Goal: Task Accomplishment & Management: Manage account settings

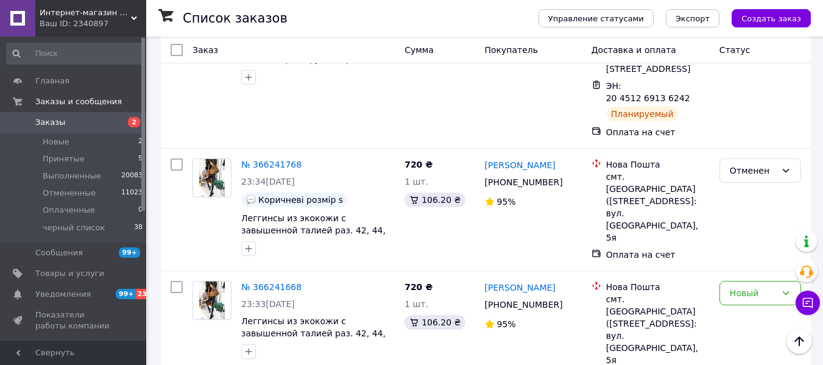
scroll to position [792, 0]
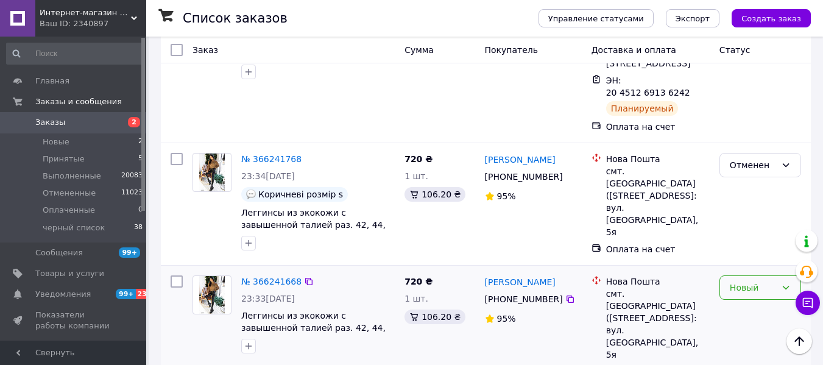
click at [755, 281] on div "Новый" at bounding box center [753, 287] width 46 height 13
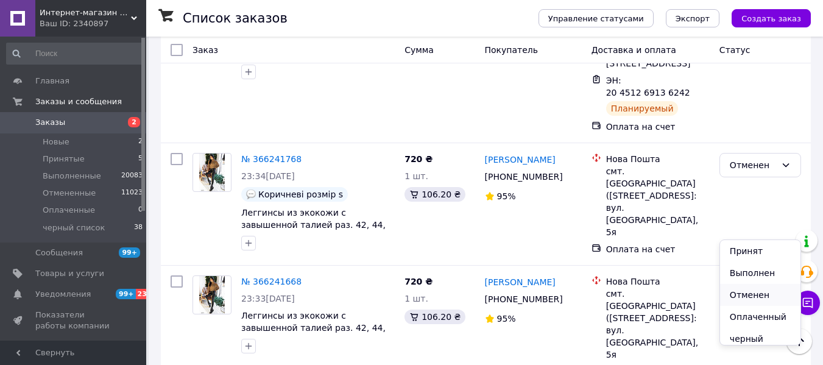
click at [747, 293] on li "Отменен" at bounding box center [760, 295] width 80 height 22
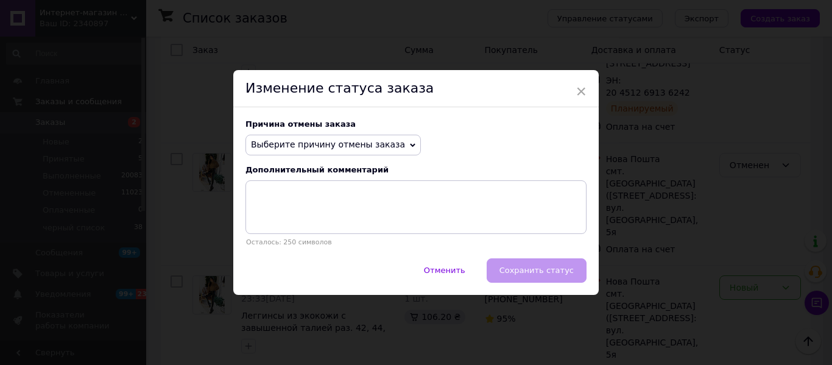
click at [291, 149] on span "Выберите причину отмены заказа" at bounding box center [328, 145] width 154 height 10
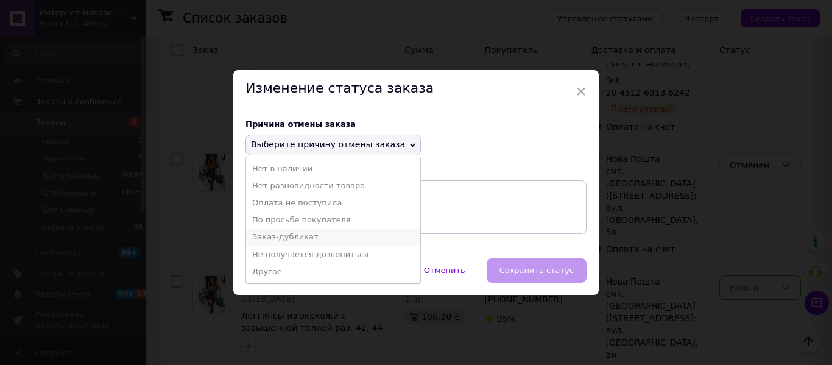
click at [299, 234] on li "Заказ-дубликат" at bounding box center [333, 237] width 174 height 17
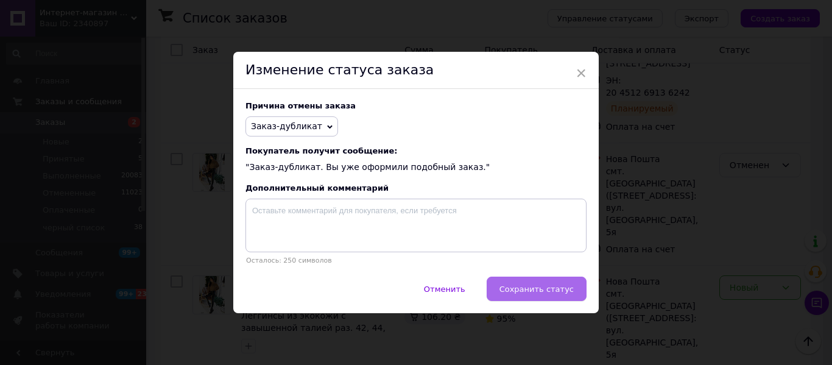
click at [516, 291] on span "Сохранить статус" at bounding box center [537, 289] width 74 height 9
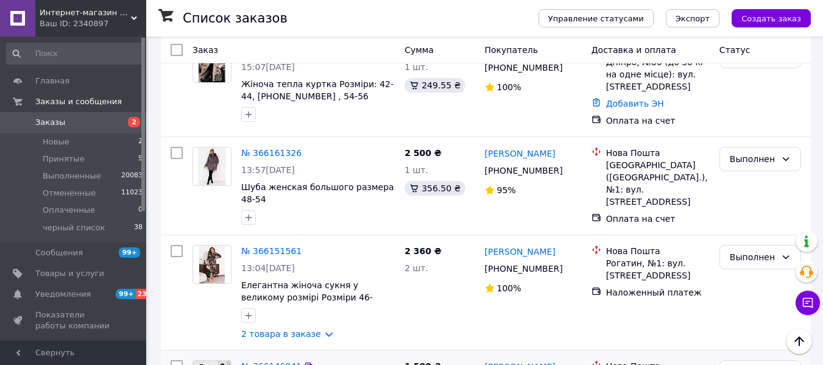
scroll to position [2160, 0]
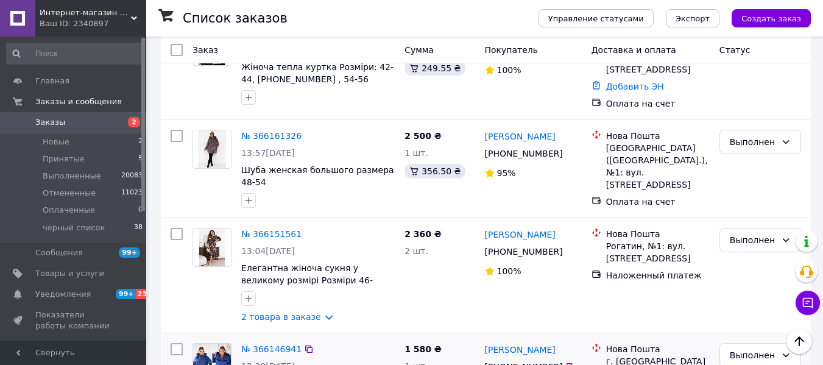
drag, startPoint x: 200, startPoint y: 339, endPoint x: 255, endPoint y: 279, distance: 81.5
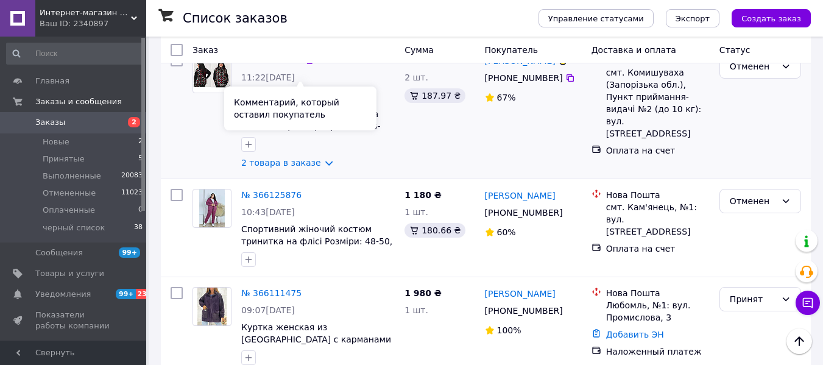
scroll to position [366, 0]
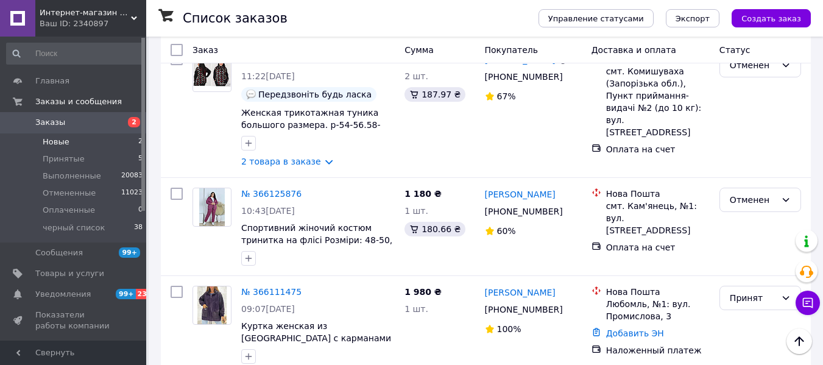
drag, startPoint x: 46, startPoint y: 139, endPoint x: 57, endPoint y: 140, distance: 11.6
click at [46, 139] on span "Новые" at bounding box center [56, 142] width 27 height 11
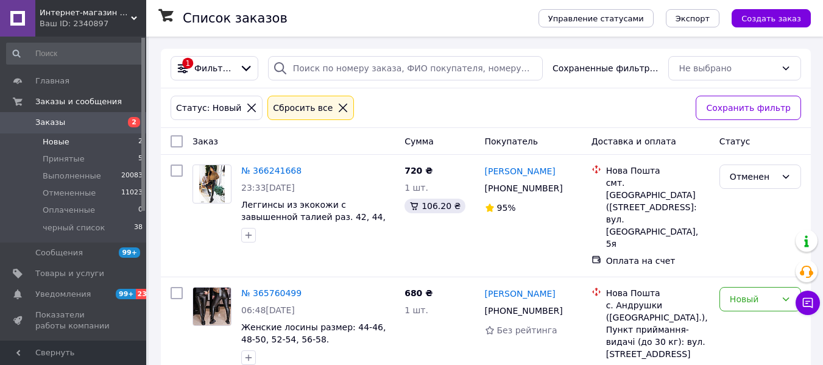
click at [339, 108] on icon at bounding box center [343, 108] width 9 height 9
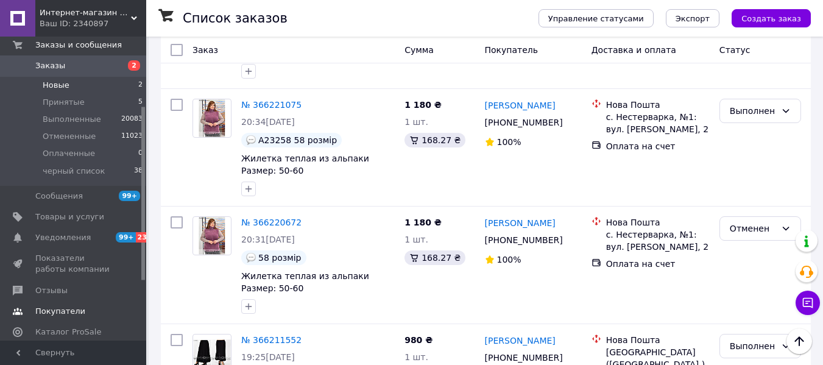
scroll to position [122, 0]
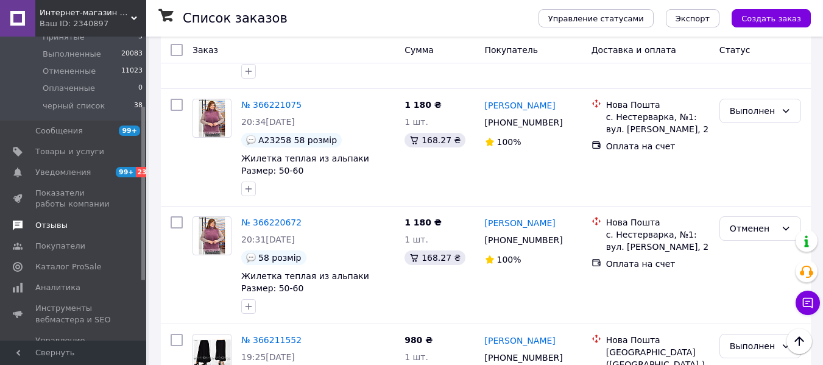
click at [54, 227] on span "Отзывы" at bounding box center [51, 225] width 32 height 11
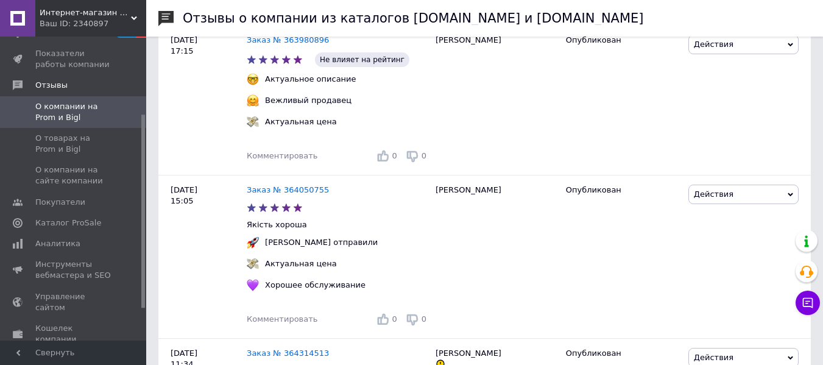
scroll to position [1097, 0]
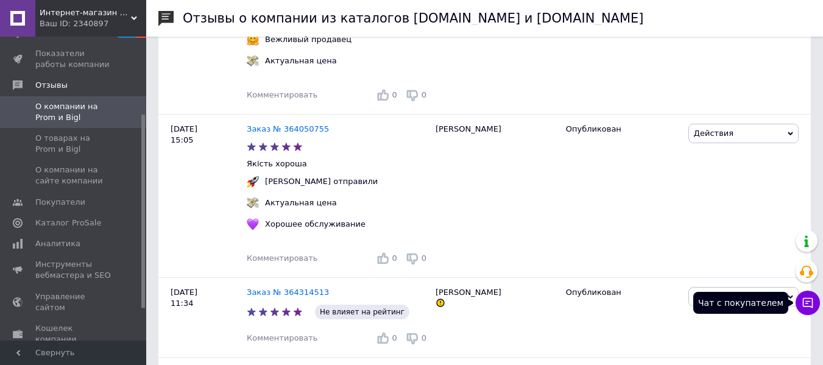
click at [808, 297] on icon at bounding box center [808, 303] width 12 height 12
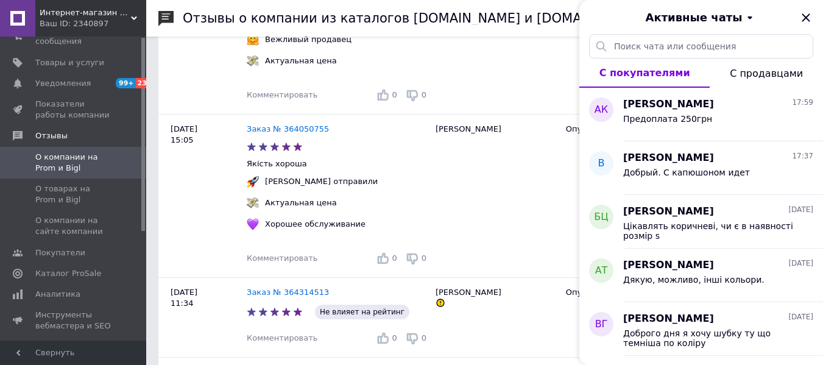
scroll to position [0, 0]
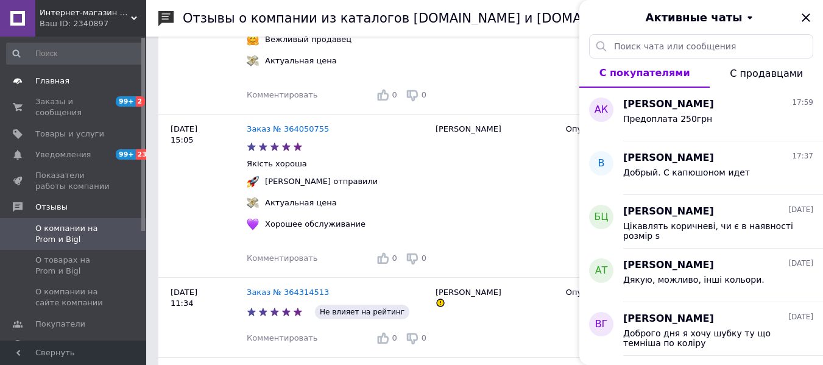
click at [50, 85] on span "Главная" at bounding box center [52, 81] width 34 height 11
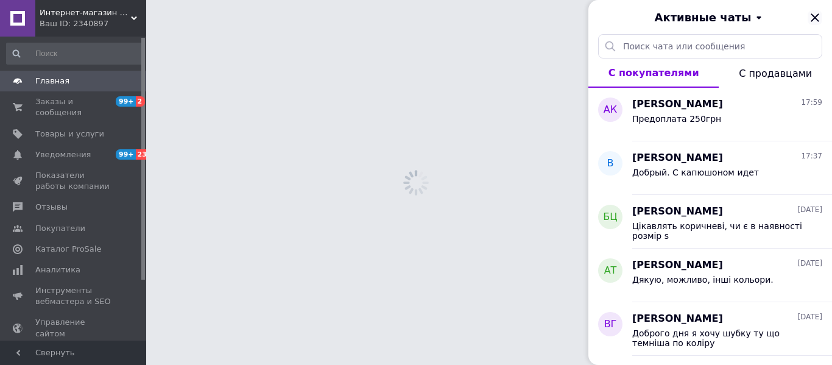
click at [814, 20] on div "Активные чаты" at bounding box center [711, 17] width 244 height 34
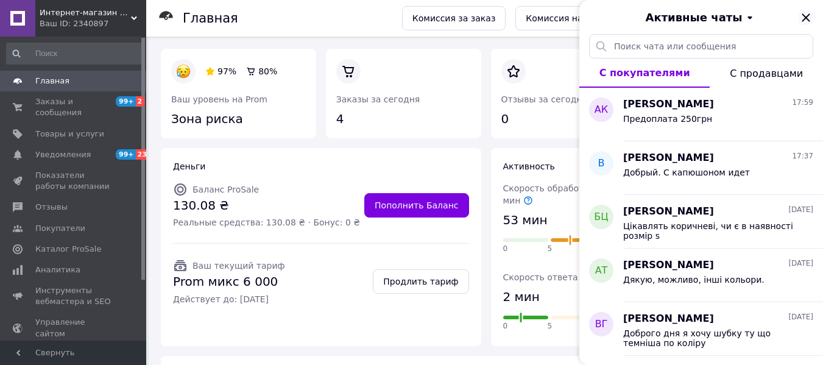
click at [803, 23] on icon "Закрыть" at bounding box center [806, 17] width 15 height 15
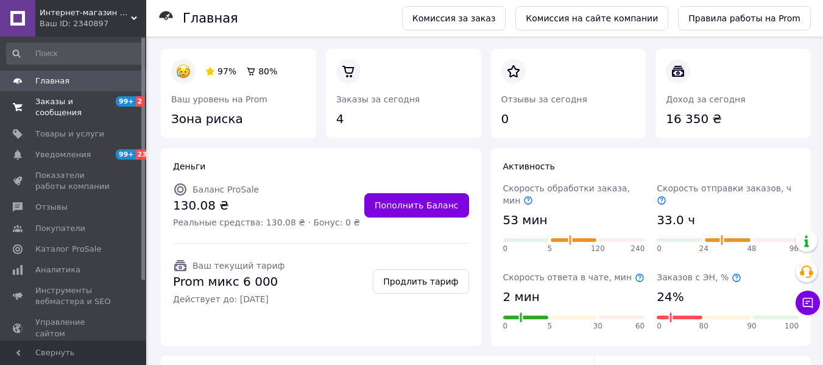
click at [69, 99] on span "Заказы и сообщения" at bounding box center [73, 107] width 77 height 22
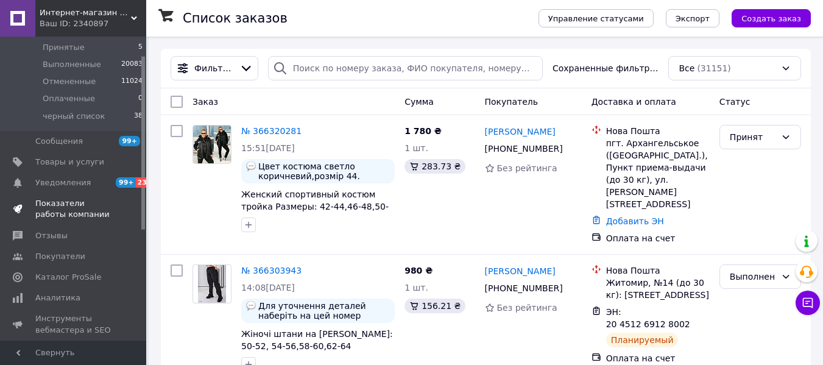
scroll to position [122, 0]
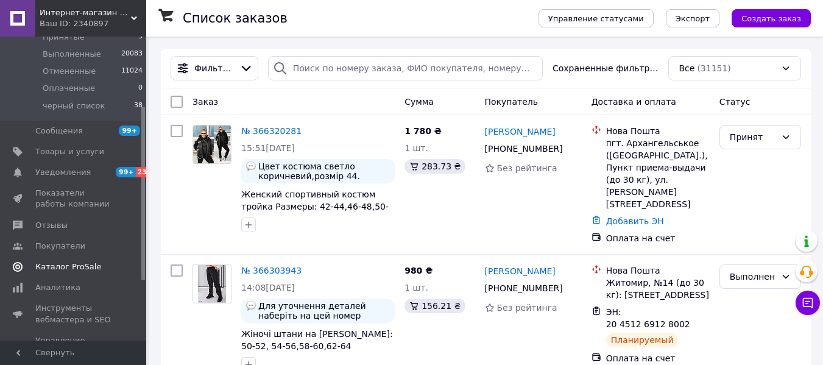
click at [44, 218] on link "Отзывы" at bounding box center [75, 225] width 150 height 21
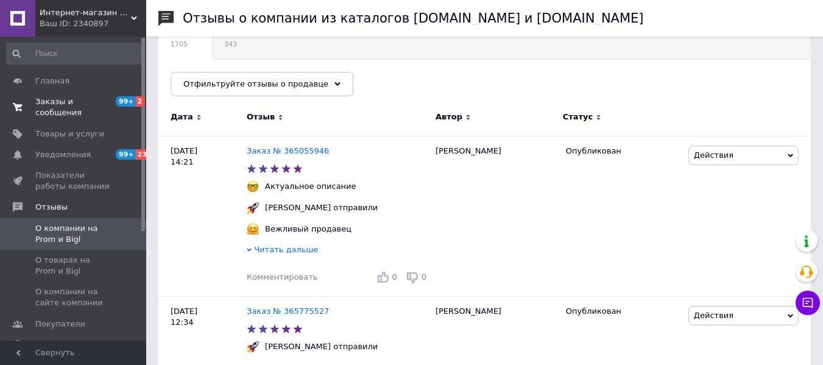
scroll to position [122, 0]
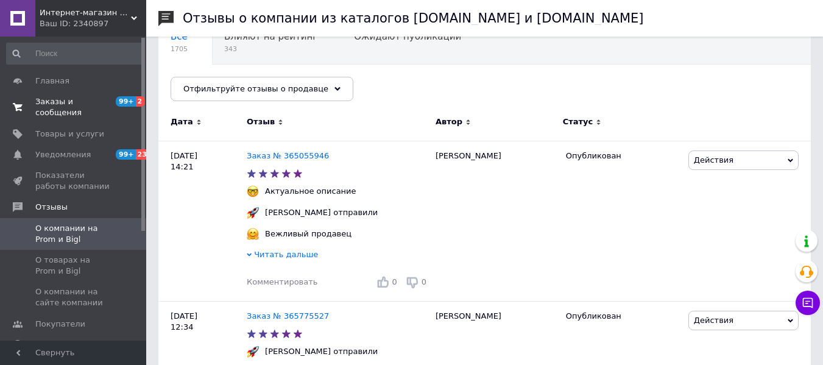
click at [94, 98] on span "Заказы и сообщения" at bounding box center [73, 107] width 77 height 22
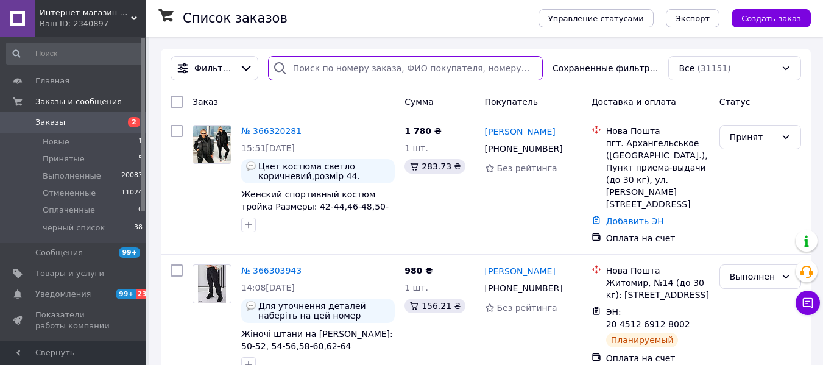
paste input "[PERSON_NAME]"
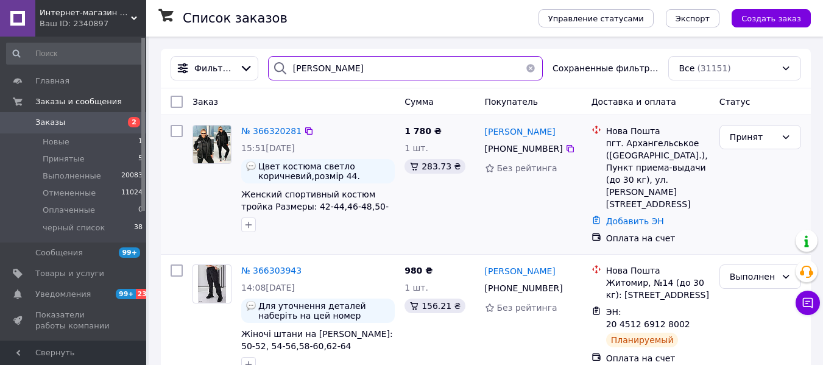
type input "[PERSON_NAME]"
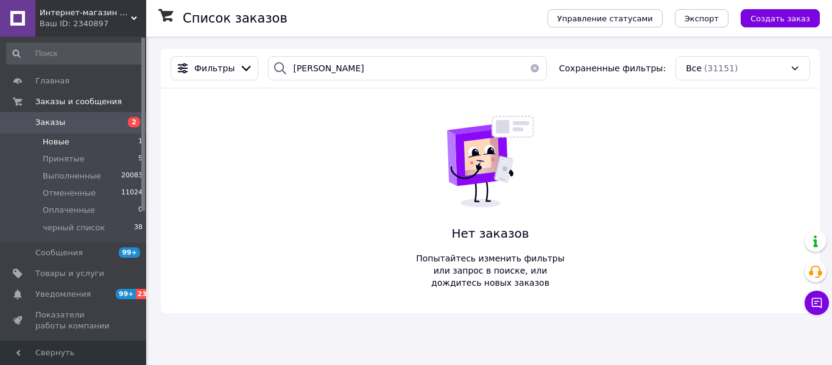
click at [84, 144] on li "Новые 1" at bounding box center [75, 141] width 150 height 17
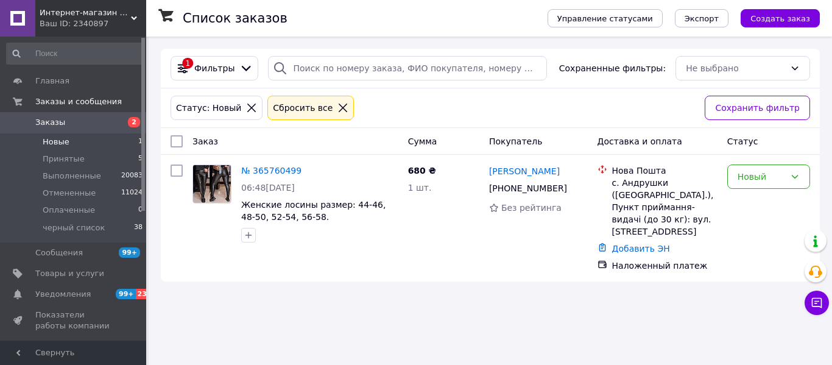
click at [338, 112] on icon at bounding box center [343, 107] width 11 height 11
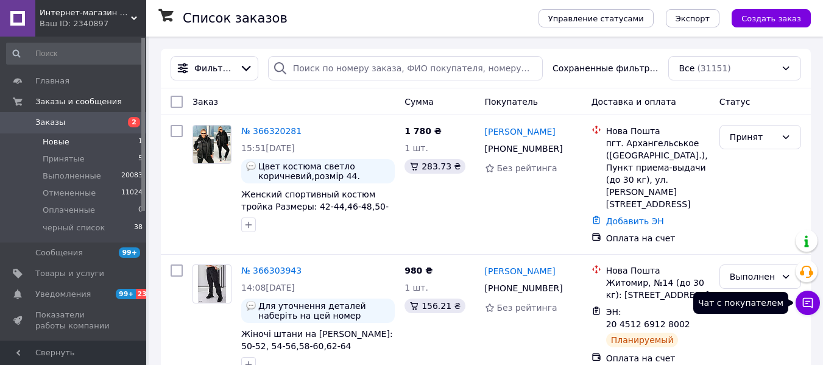
click at [810, 302] on icon at bounding box center [808, 303] width 10 height 10
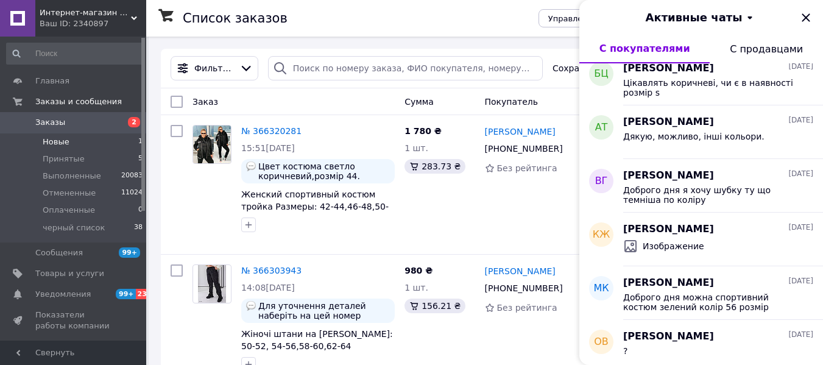
scroll to position [183, 0]
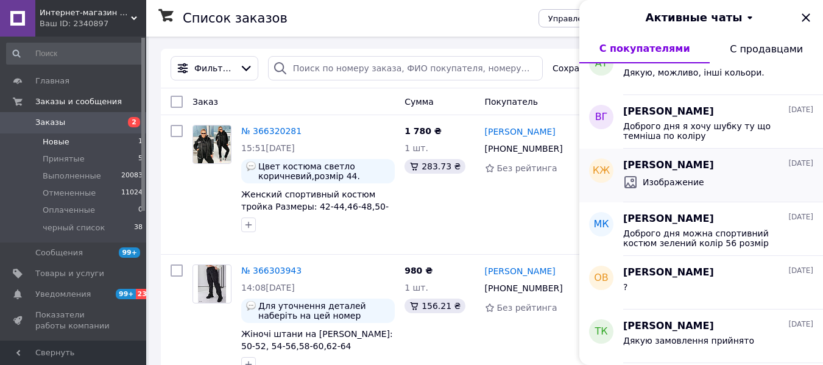
click at [678, 182] on span "Изображение" at bounding box center [674, 182] width 62 height 12
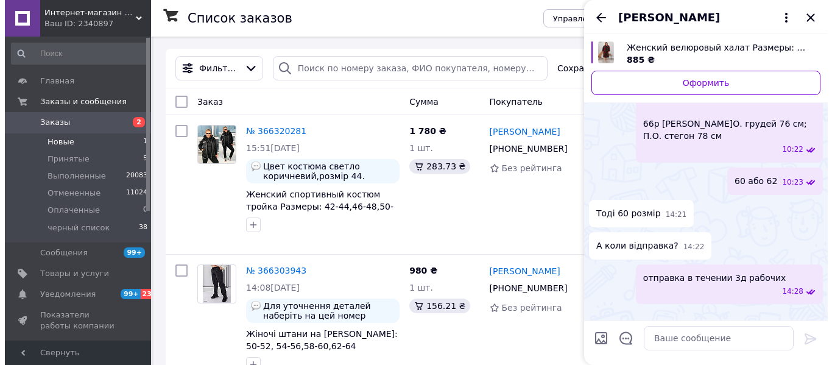
scroll to position [954, 0]
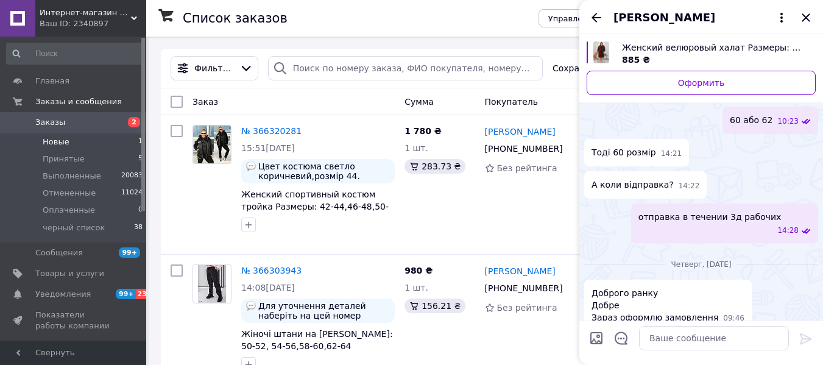
click at [594, 338] on img at bounding box center [589, 343] width 10 height 10
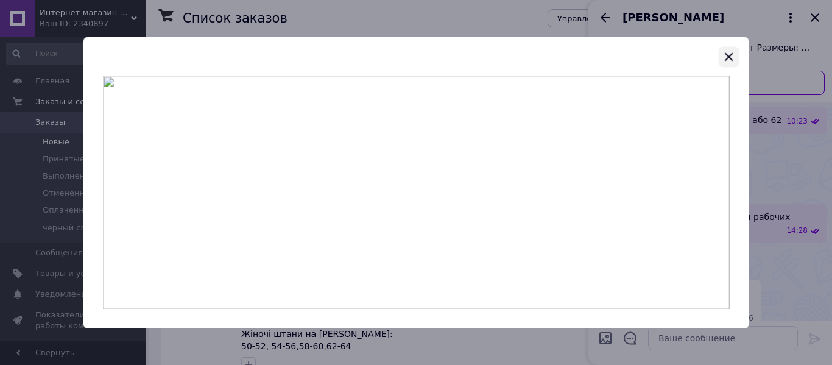
click at [729, 57] on icon "button" at bounding box center [729, 56] width 8 height 8
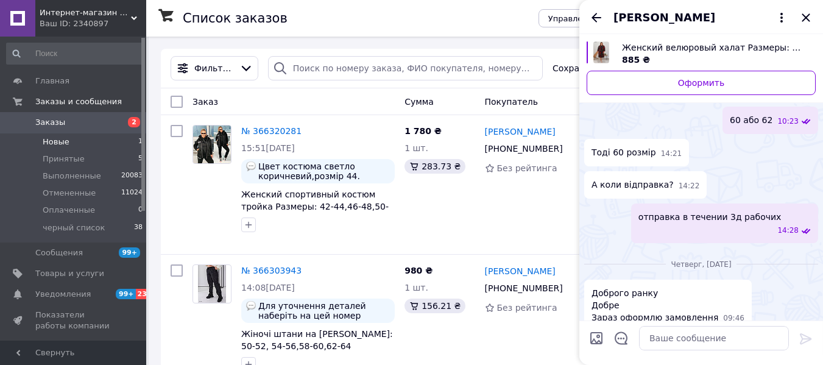
drag, startPoint x: 76, startPoint y: 137, endPoint x: 799, endPoint y: 4, distance: 735.4
click at [76, 137] on li "Новые 1" at bounding box center [75, 141] width 150 height 17
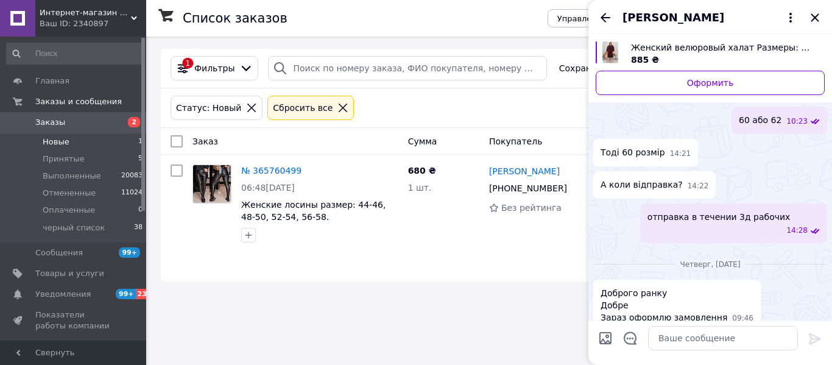
click at [819, 15] on icon "Закрыть" at bounding box center [815, 17] width 15 height 15
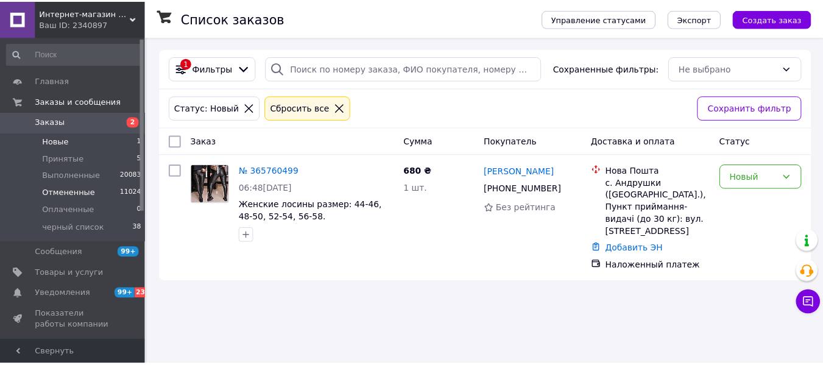
scroll to position [61, 0]
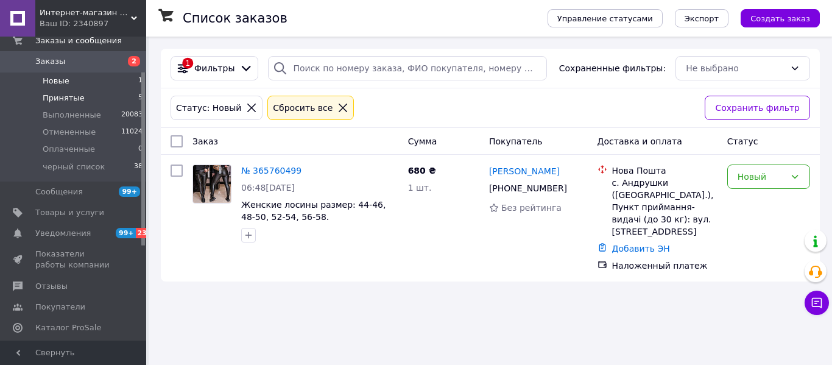
click at [59, 98] on span "Принятые" at bounding box center [64, 98] width 42 height 11
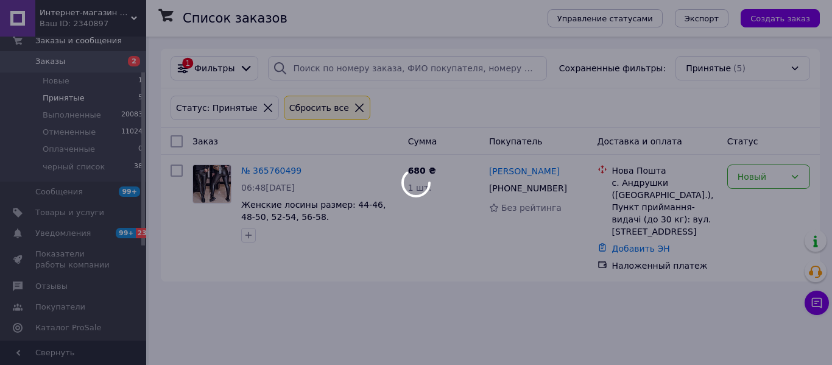
click at [57, 80] on div at bounding box center [416, 182] width 832 height 365
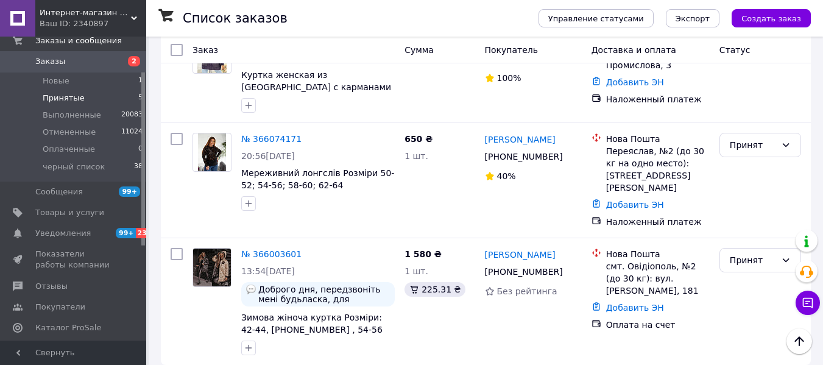
scroll to position [373, 0]
drag, startPoint x: 65, startPoint y: 113, endPoint x: 129, endPoint y: 130, distance: 65.5
click at [65, 113] on span "Выполненные" at bounding box center [72, 115] width 59 height 11
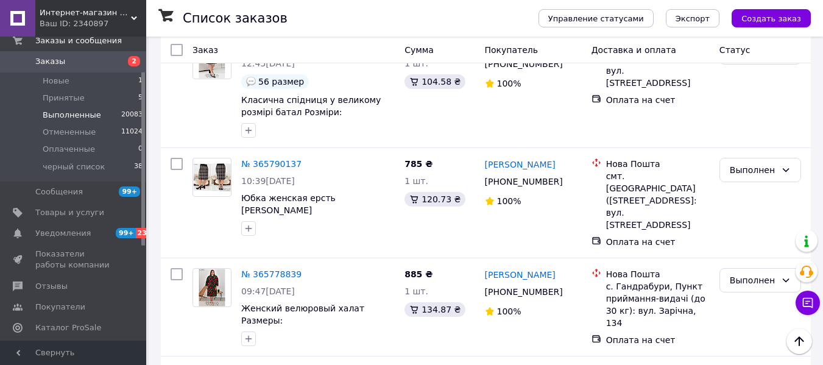
scroll to position [2215, 0]
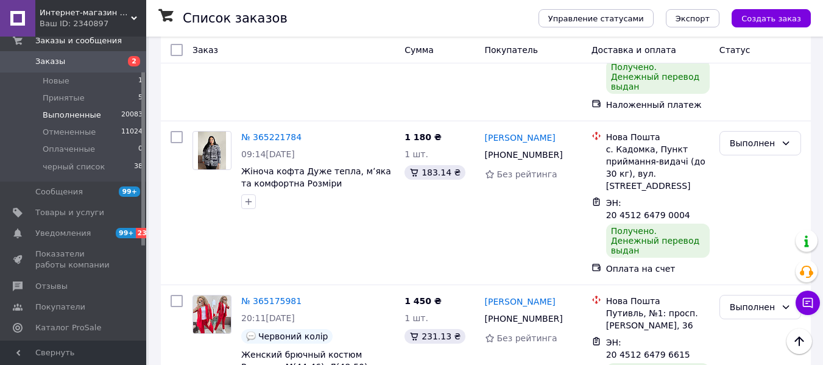
scroll to position [2356, 0]
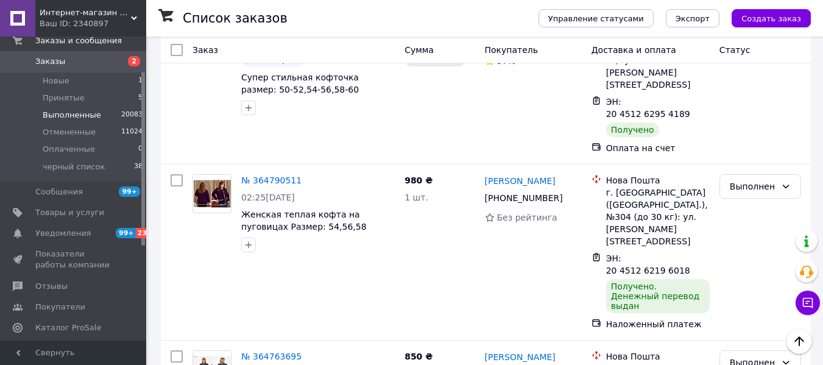
scroll to position [2209, 0]
